Goal: Task Accomplishment & Management: Use online tool/utility

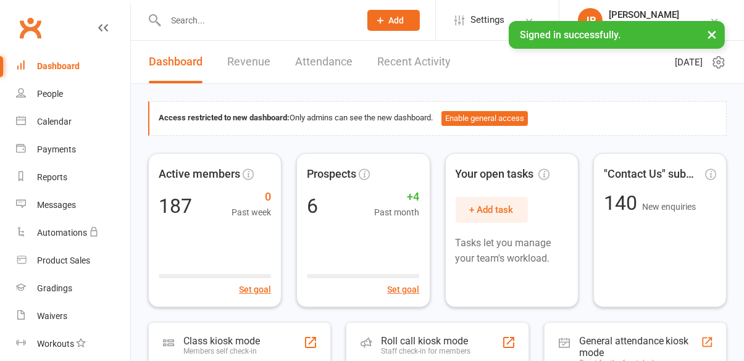
scroll to position [232, 0]
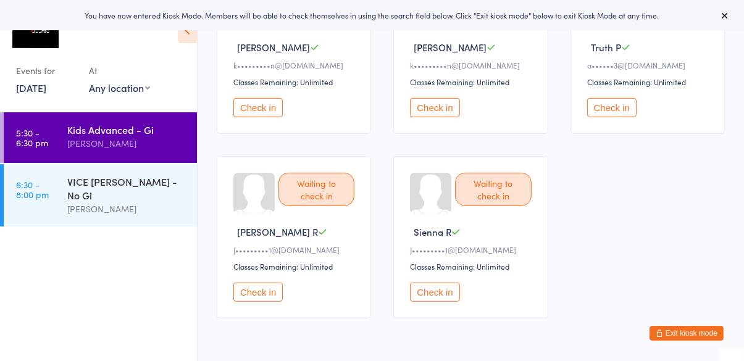
scroll to position [797, 0]
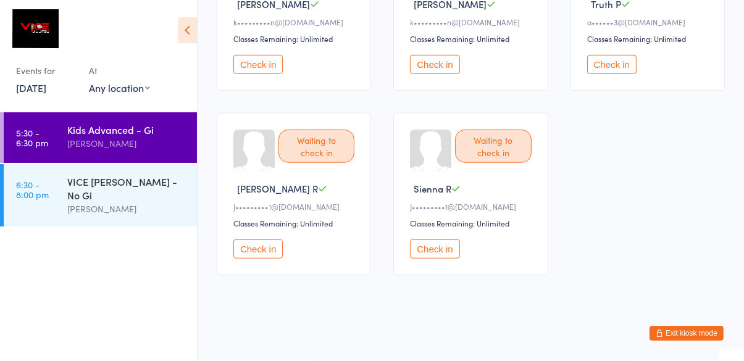
click at [243, 249] on button "Check in" at bounding box center [257, 249] width 49 height 19
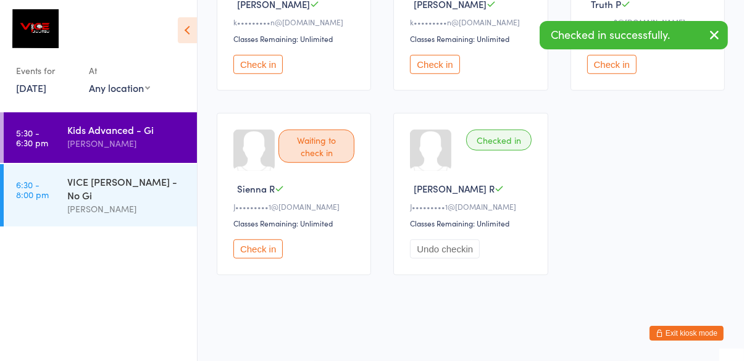
click at [243, 250] on button "Check in" at bounding box center [257, 249] width 49 height 19
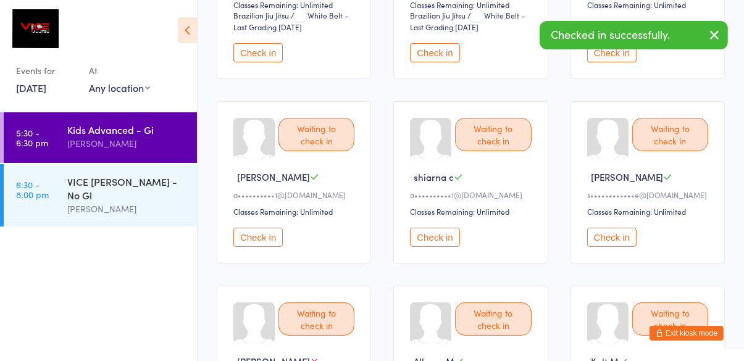
scroll to position [251, 0]
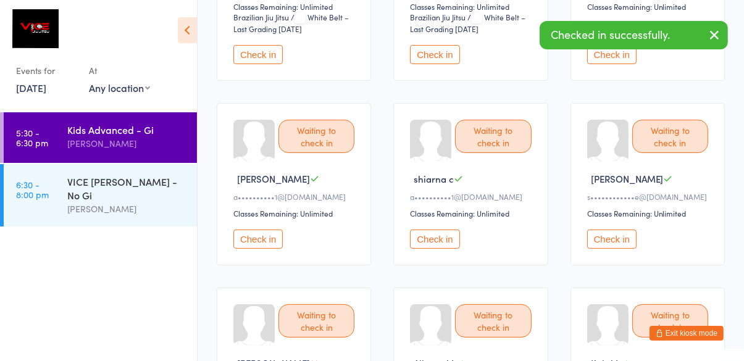
click at [246, 243] on button "Check in" at bounding box center [257, 239] width 49 height 19
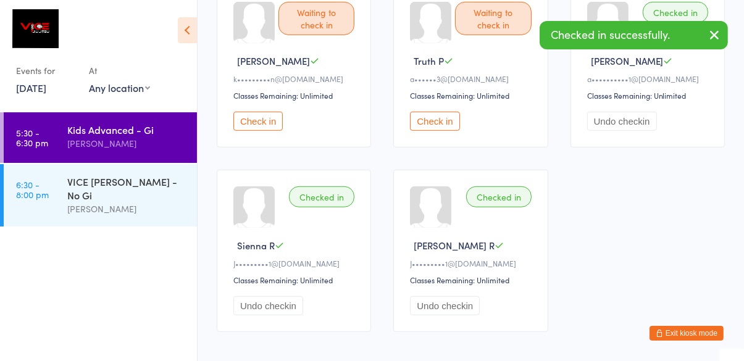
scroll to position [735, 0]
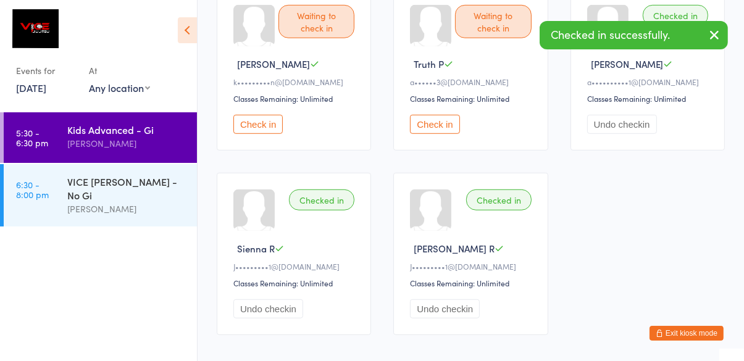
click at [601, 130] on button "Undo checkin" at bounding box center [622, 124] width 70 height 19
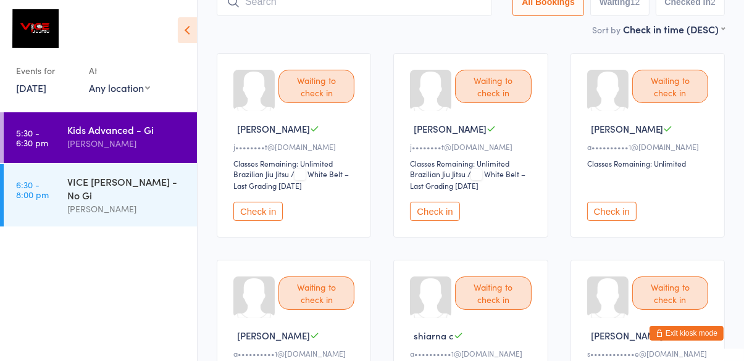
scroll to position [87, 0]
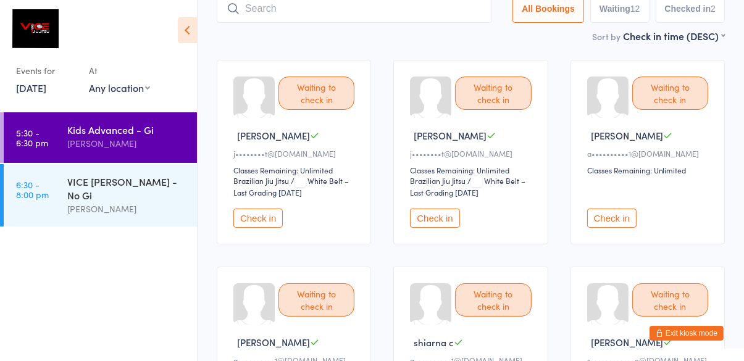
click at [599, 222] on button "Check in" at bounding box center [611, 218] width 49 height 19
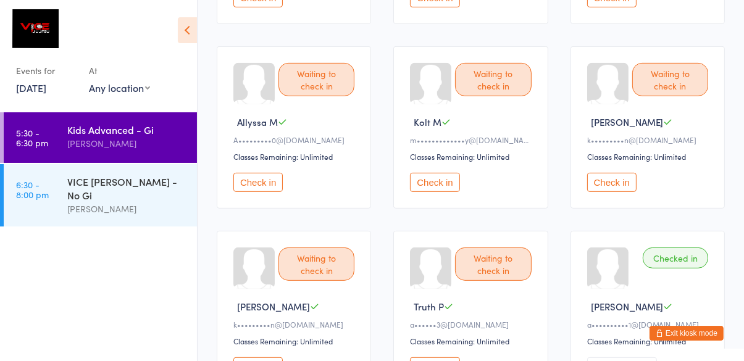
scroll to position [489, 0]
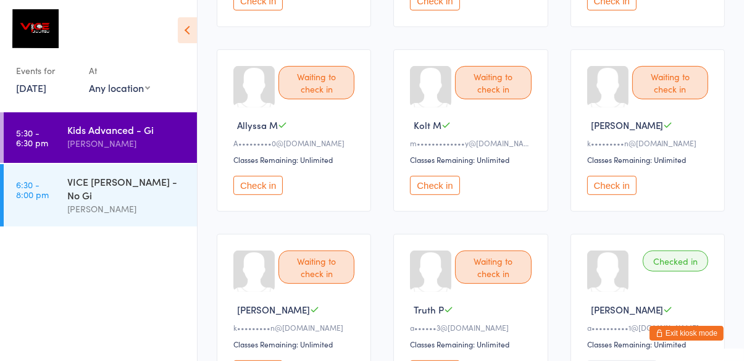
click at [261, 183] on button "Check in" at bounding box center [257, 185] width 49 height 19
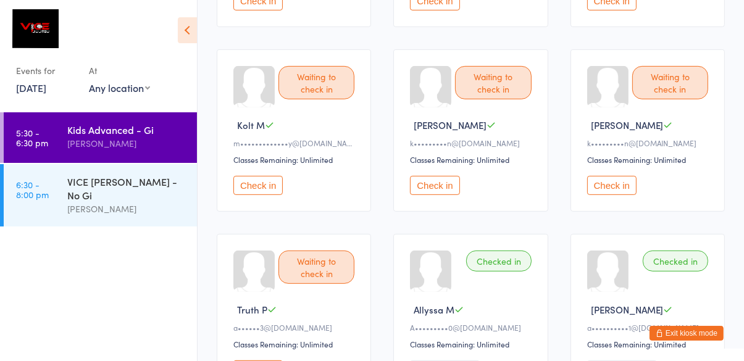
click at [430, 182] on button "Check in" at bounding box center [434, 185] width 49 height 19
click at [602, 185] on button "Check in" at bounding box center [611, 185] width 49 height 19
